Goal: Task Accomplishment & Management: Manage account settings

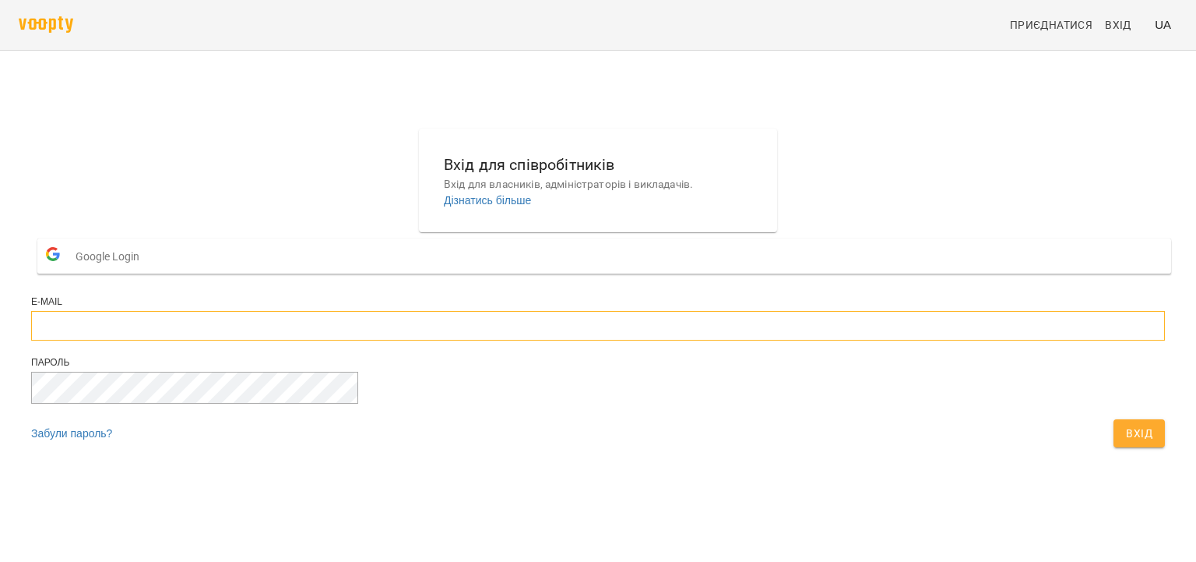
click at [556, 340] on input "email" at bounding box center [598, 326] width 1134 height 30
type input "**********"
click at [1114, 419] on button "Вхід" at bounding box center [1139, 433] width 51 height 28
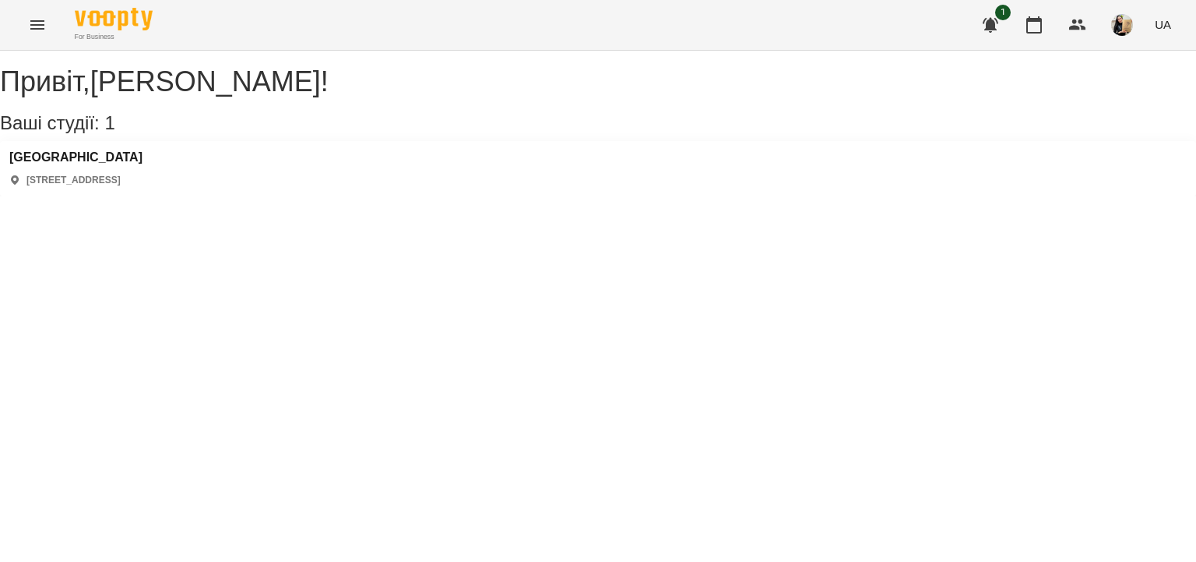
click at [33, 21] on icon "Menu" at bounding box center [37, 24] width 14 height 9
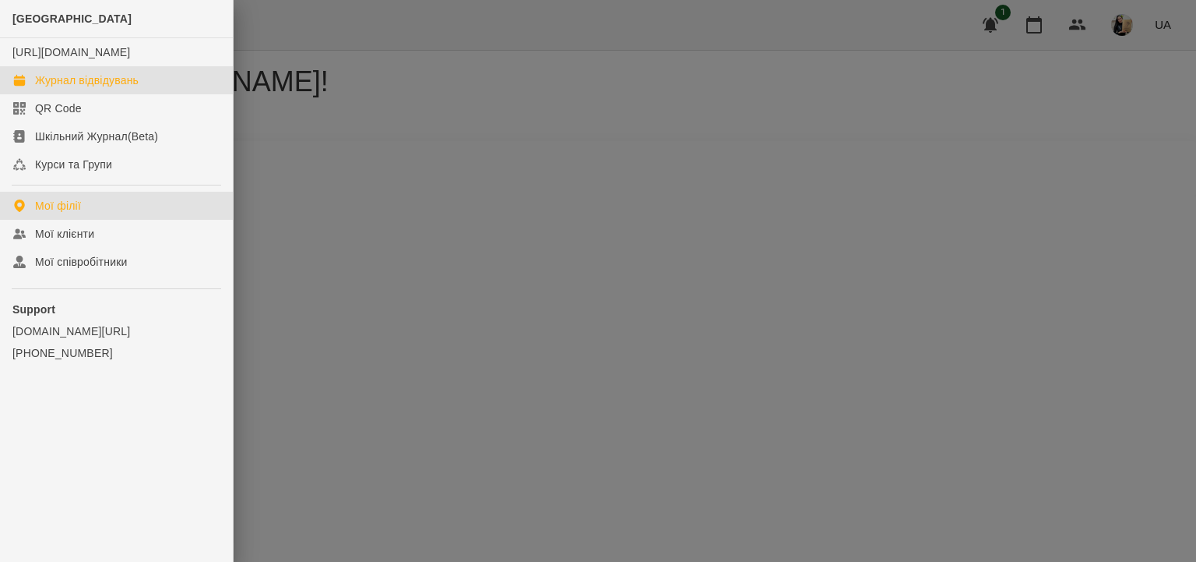
click at [83, 88] on div "Журнал відвідувань" at bounding box center [87, 80] width 104 height 16
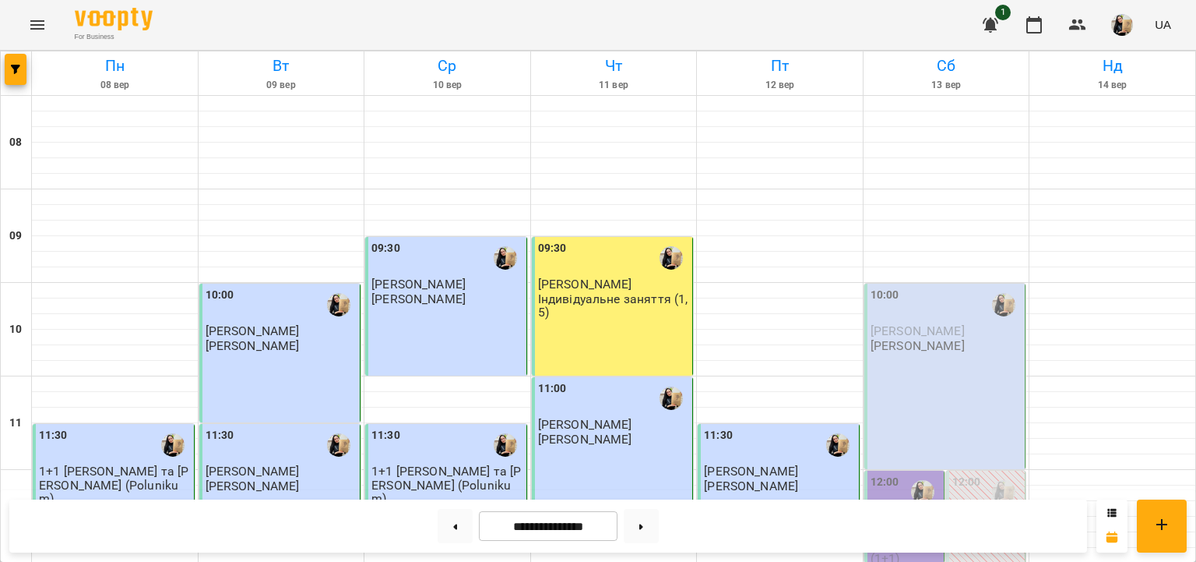
scroll to position [199, 0]
click at [958, 323] on span "[PERSON_NAME]" at bounding box center [918, 330] width 94 height 15
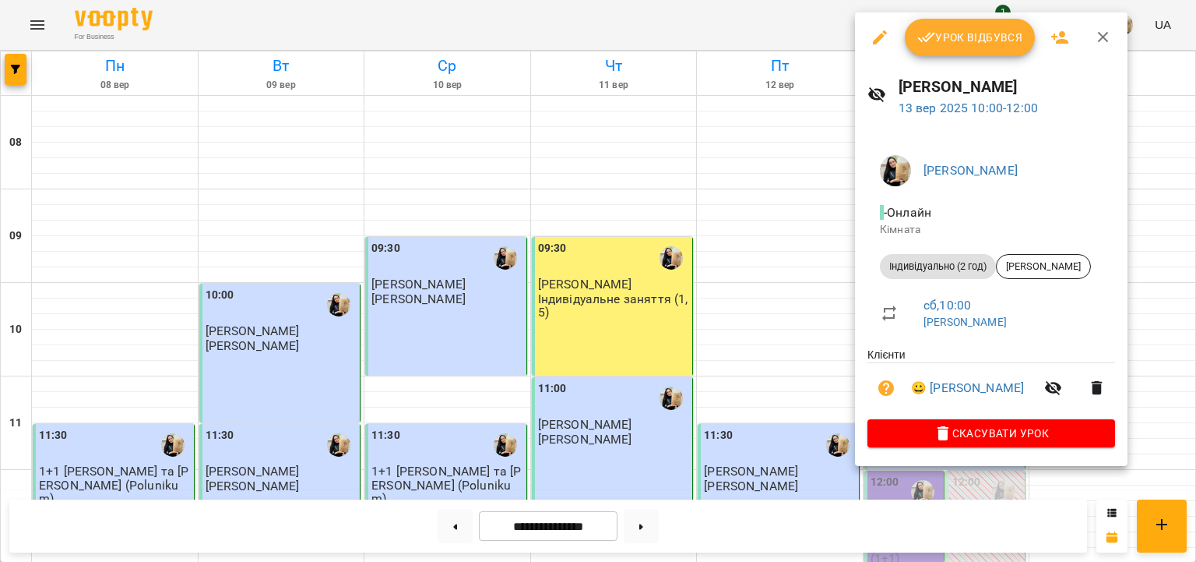
click at [945, 48] on button "Урок відбувся" at bounding box center [970, 37] width 131 height 37
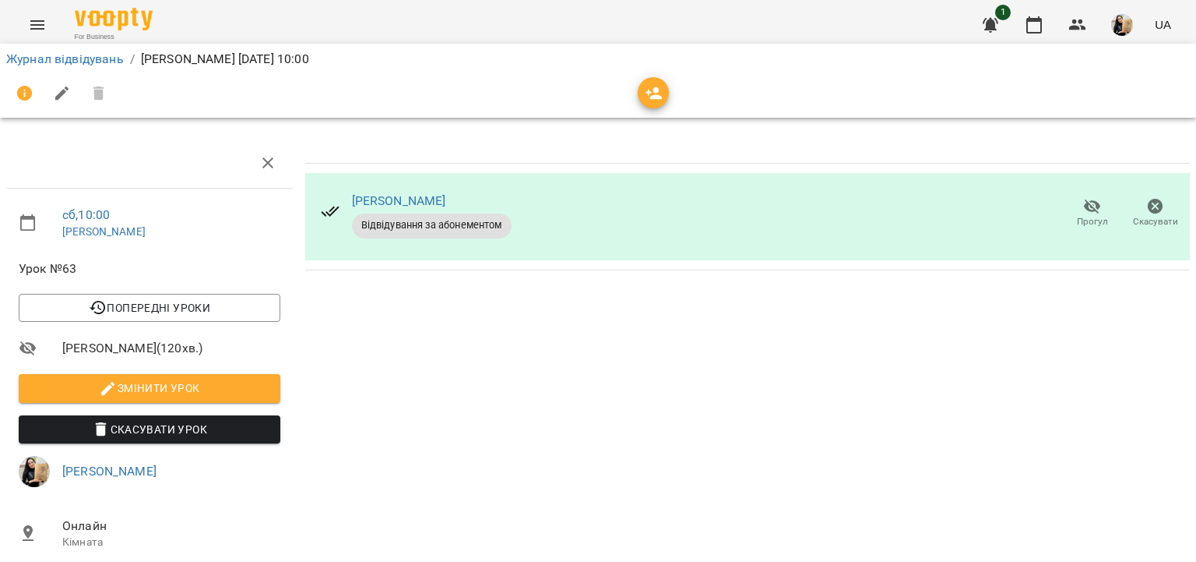
click at [73, 49] on div "Журнал відвідувань / [PERSON_NAME] [DATE] 10:00" at bounding box center [598, 59] width 1190 height 25
click at [76, 61] on link "Журнал відвідувань" at bounding box center [65, 58] width 118 height 15
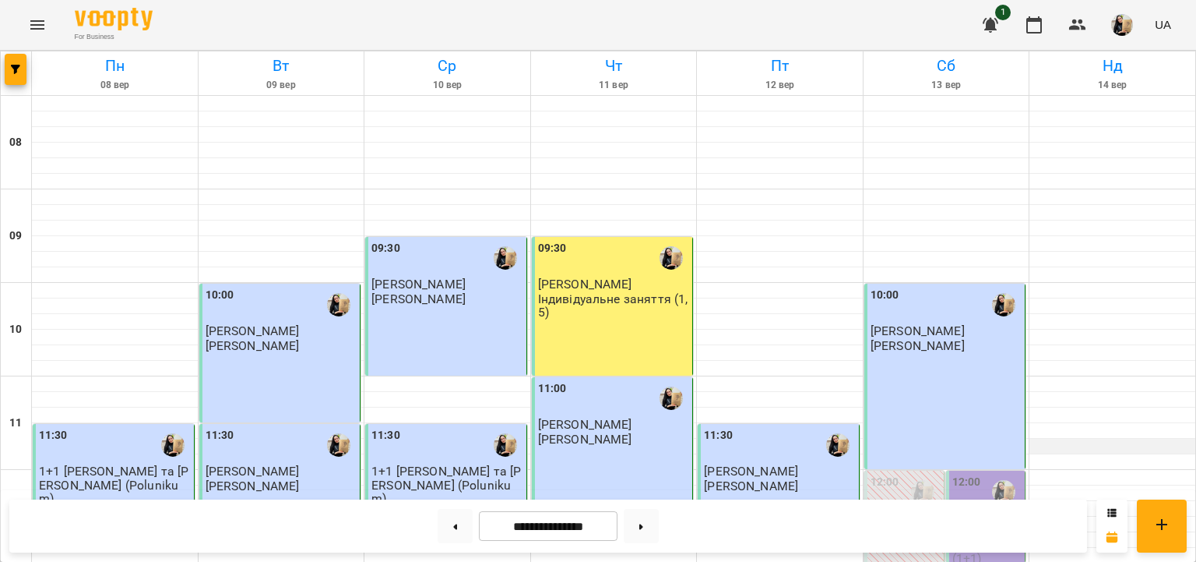
scroll to position [269, 0]
click at [982, 510] on span "[PERSON_NAME] і [PERSON_NAME] (1+1)" at bounding box center [987, 537] width 68 height 55
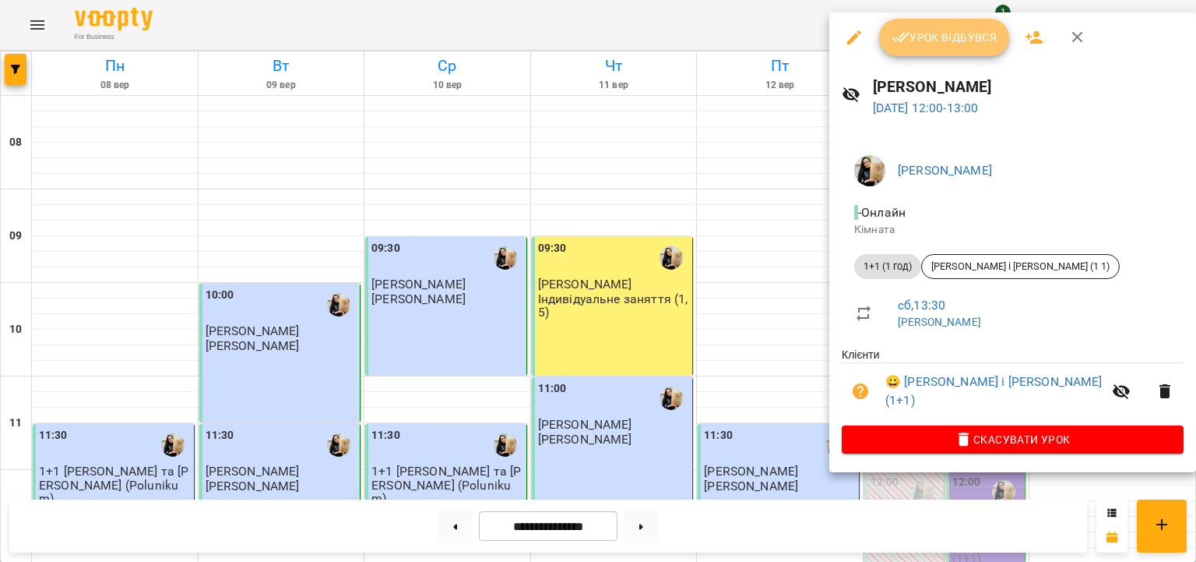
click at [945, 33] on span "Урок відбувся" at bounding box center [945, 37] width 106 height 19
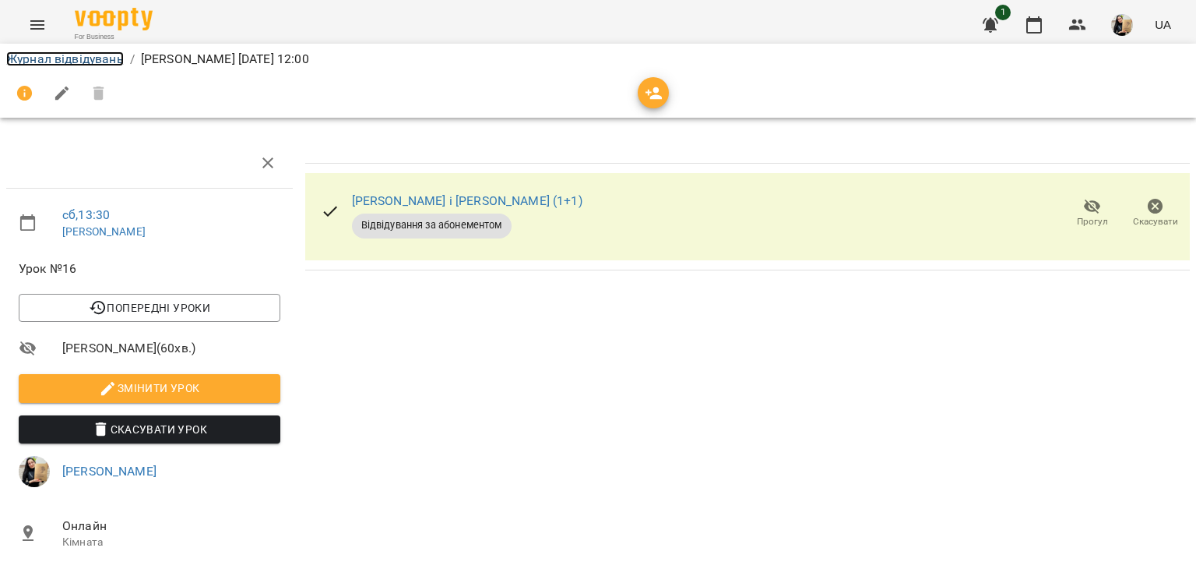
click at [95, 58] on link "Журнал відвідувань" at bounding box center [65, 58] width 118 height 15
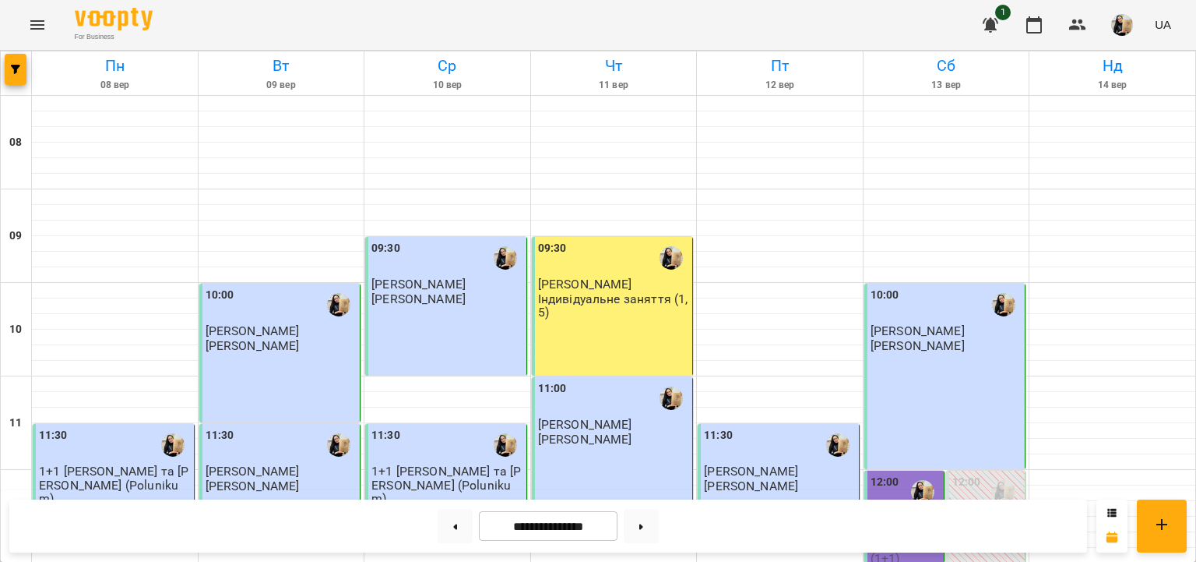
scroll to position [109, 0]
click at [1116, 25] on img "button" at bounding box center [1123, 25] width 22 height 22
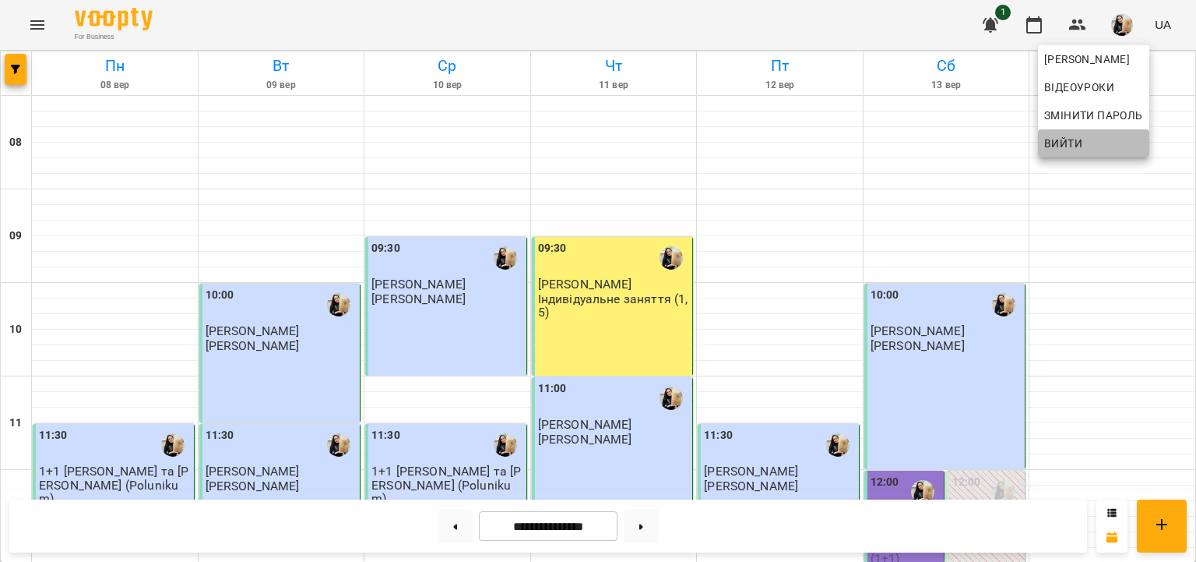
click at [1076, 143] on span "Вийти" at bounding box center [1064, 143] width 38 height 19
